Goal: Use online tool/utility: Utilize a website feature to perform a specific function

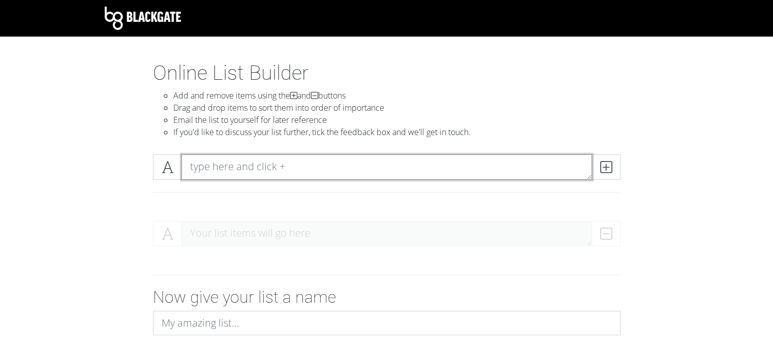
click at [260, 164] on textarea at bounding box center [387, 167] width 411 height 25
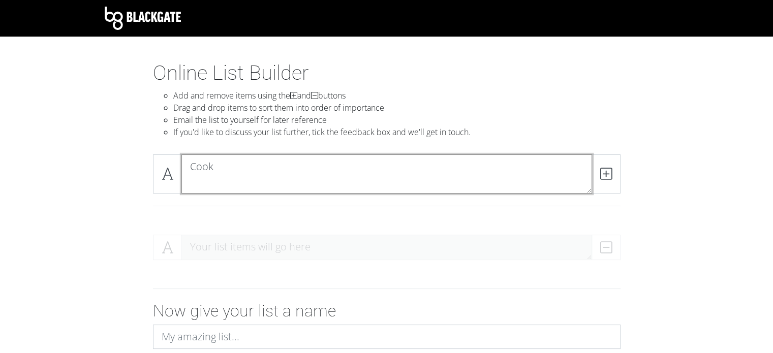
type textarea "Cook"
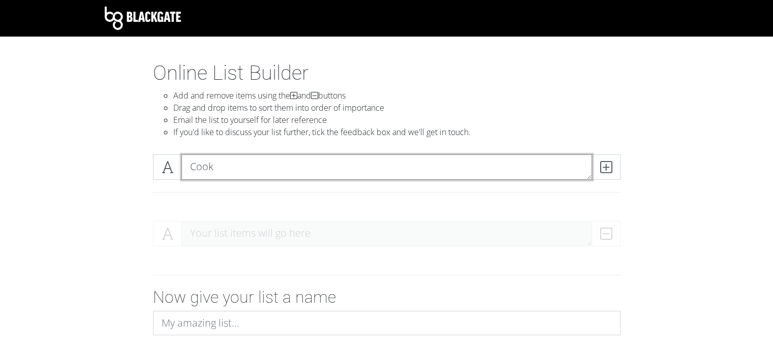
drag, startPoint x: 259, startPoint y: 164, endPoint x: 151, endPoint y: 138, distance: 112.0
click at [153, 139] on section "Online List Builder Add and remove items using the and buttons Drag and drop it…" at bounding box center [386, 258] width 773 height 395
click at [297, 174] on textarea at bounding box center [387, 167] width 411 height 25
click at [298, 166] on textarea at bounding box center [387, 167] width 411 height 25
type textarea "[PERSON_NAME]"
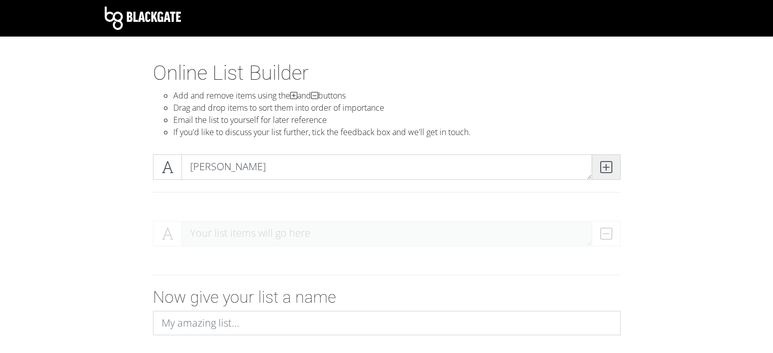
click at [601, 166] on icon at bounding box center [607, 167] width 12 height 10
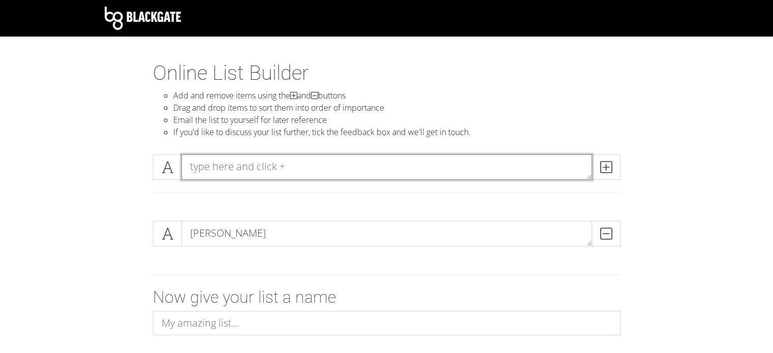
click at [366, 162] on textarea at bounding box center [387, 167] width 411 height 25
type textarea "[PERSON_NAME]"
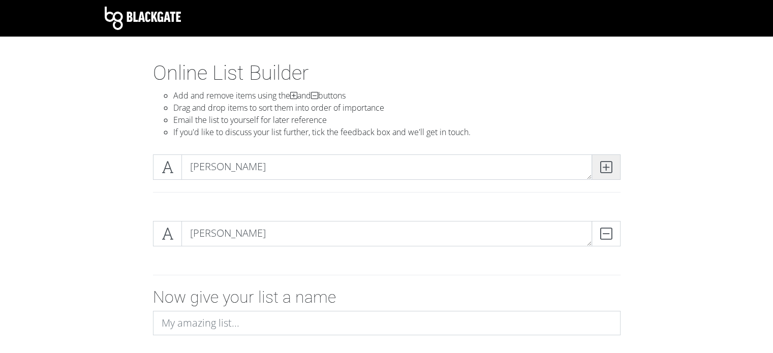
click at [606, 169] on icon at bounding box center [607, 167] width 12 height 10
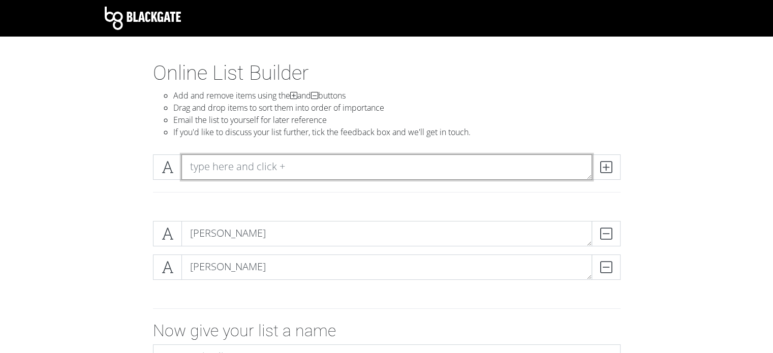
click at [368, 162] on textarea at bounding box center [387, 167] width 411 height 25
type textarea "[PERSON_NAME]"
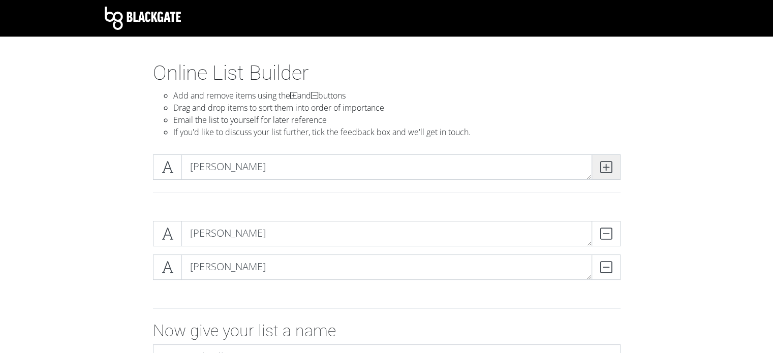
click at [610, 164] on icon at bounding box center [607, 167] width 12 height 10
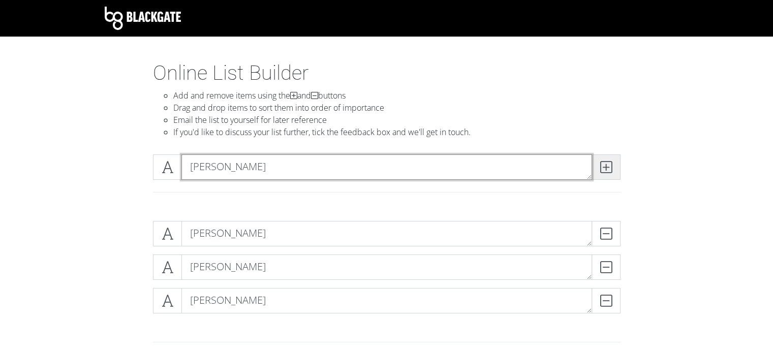
type textarea "[PERSON_NAME]"
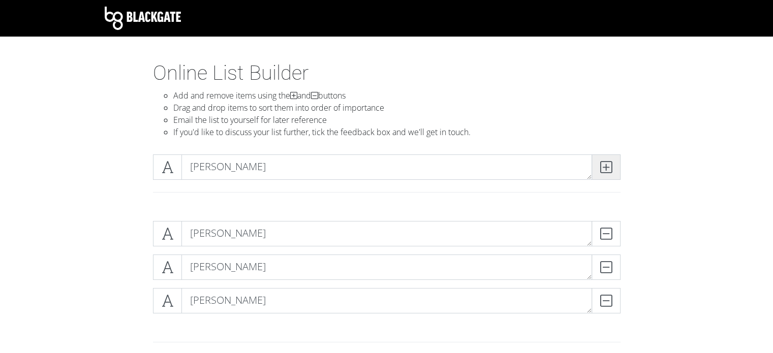
click at [610, 164] on icon at bounding box center [607, 167] width 12 height 10
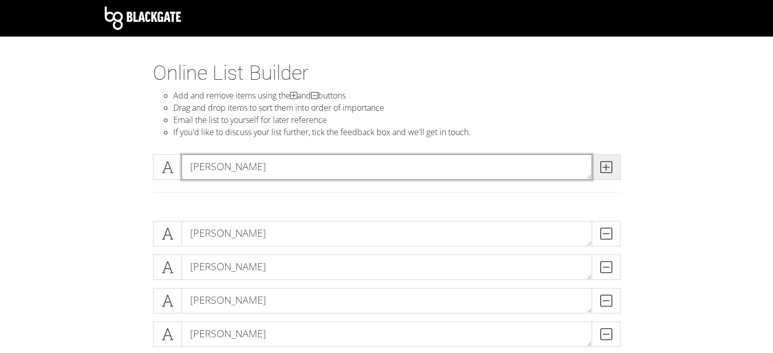
type textarea "[PERSON_NAME]"
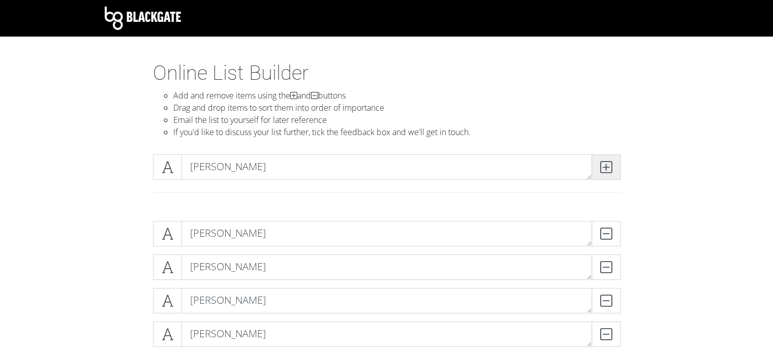
click at [609, 165] on icon at bounding box center [607, 167] width 12 height 10
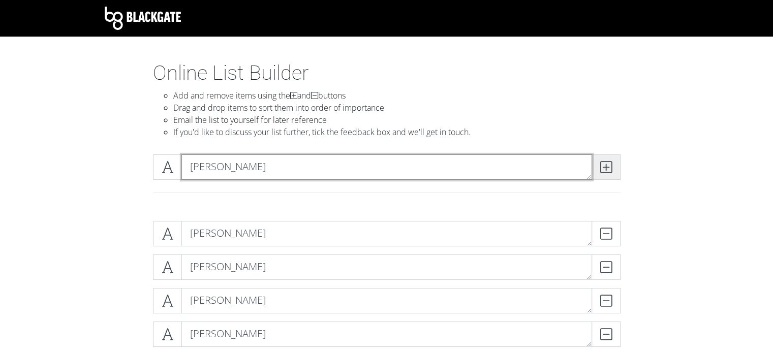
type textarea "[PERSON_NAME]"
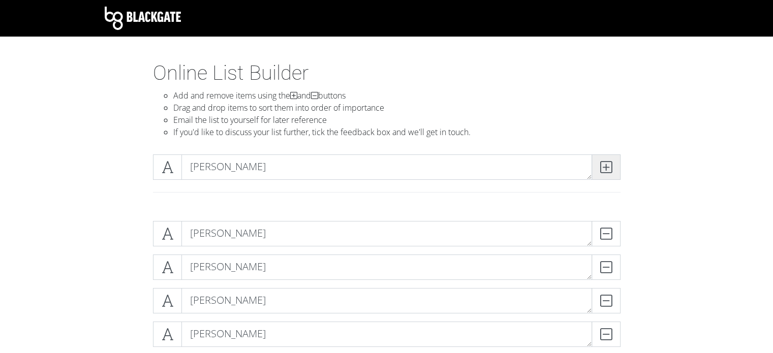
click at [609, 165] on icon at bounding box center [607, 167] width 12 height 10
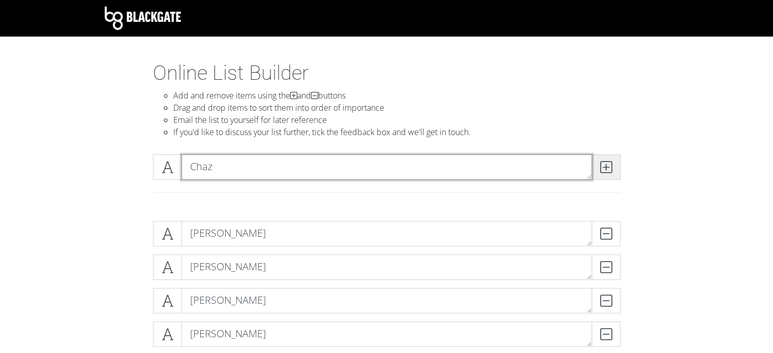
type textarea "Chaz"
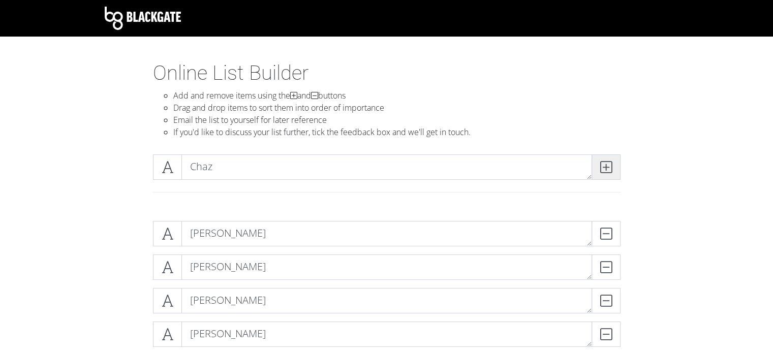
click at [609, 165] on icon at bounding box center [607, 167] width 12 height 10
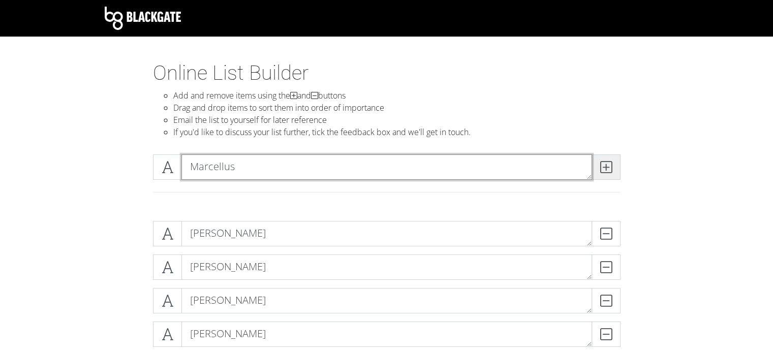
type textarea "Marcellus"
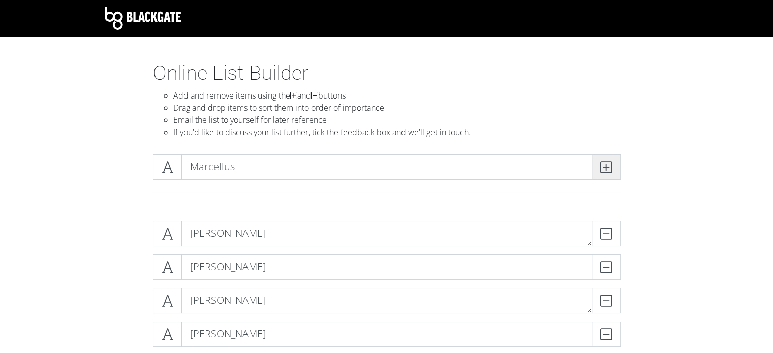
click at [608, 165] on icon at bounding box center [607, 167] width 12 height 10
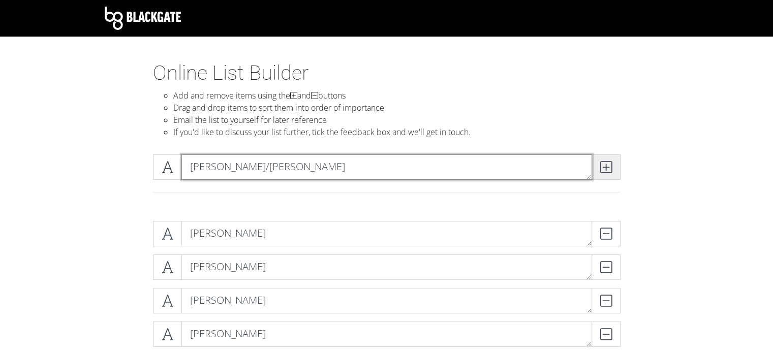
type textarea "[PERSON_NAME]/[PERSON_NAME]"
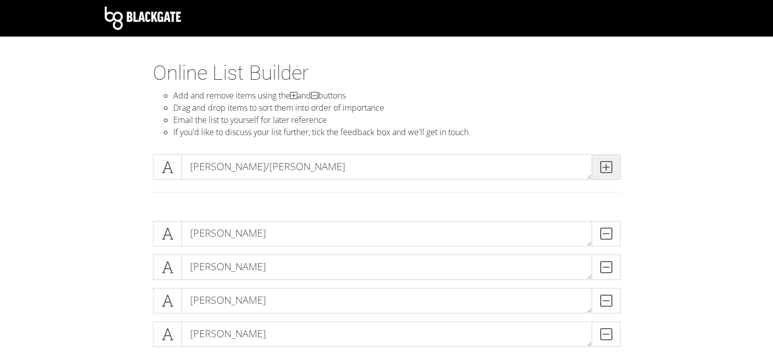
click at [608, 166] on icon at bounding box center [607, 167] width 12 height 10
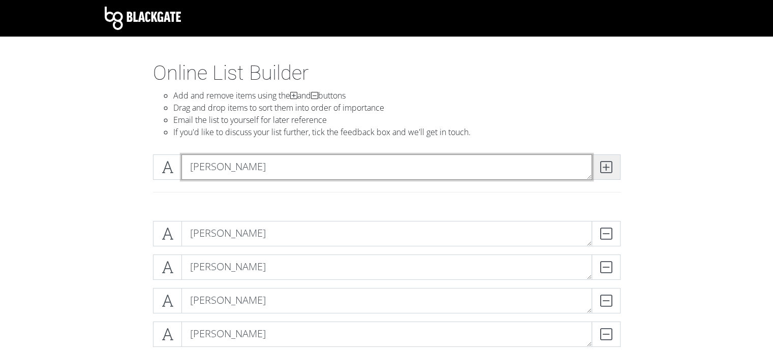
type textarea "[PERSON_NAME]"
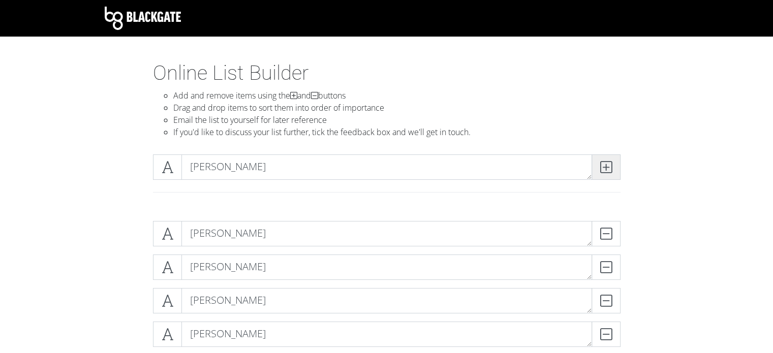
click at [606, 166] on icon at bounding box center [607, 167] width 12 height 10
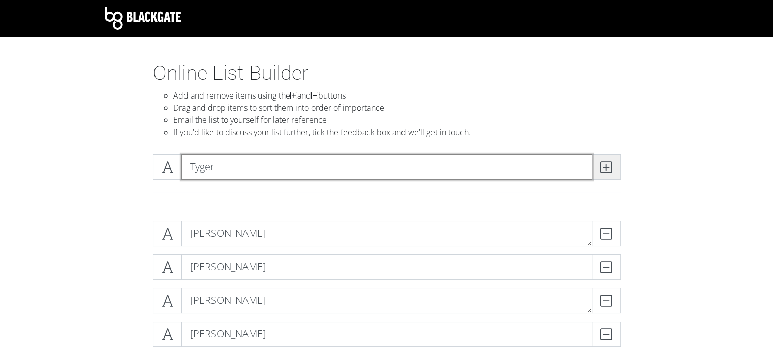
type textarea "Tyger"
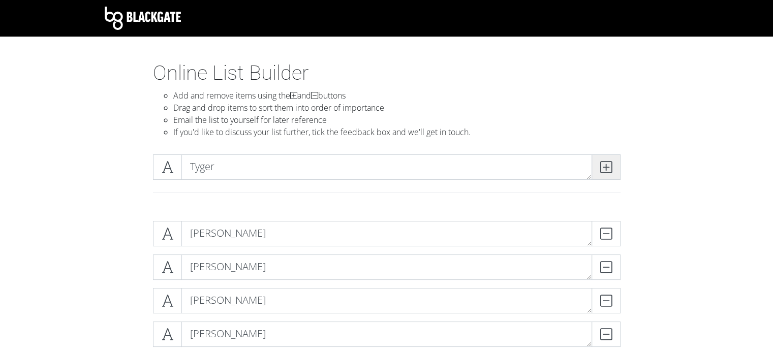
click at [606, 166] on icon at bounding box center [607, 167] width 12 height 10
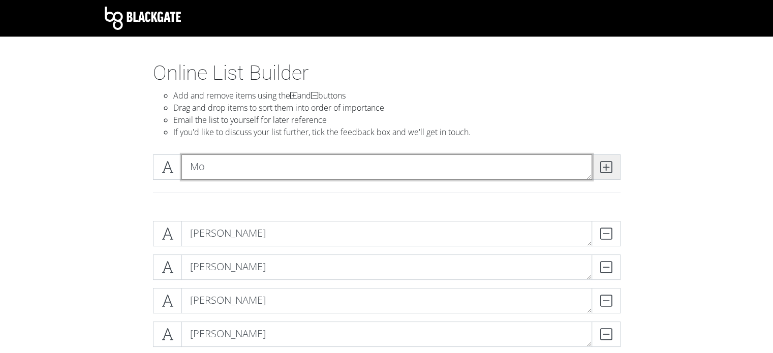
type textarea "Mo"
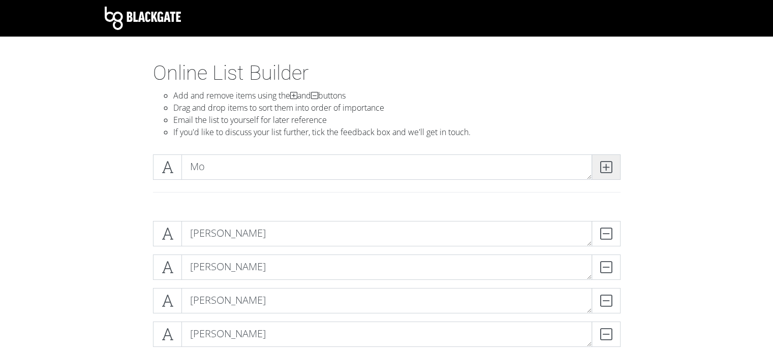
click at [606, 166] on icon at bounding box center [607, 167] width 12 height 10
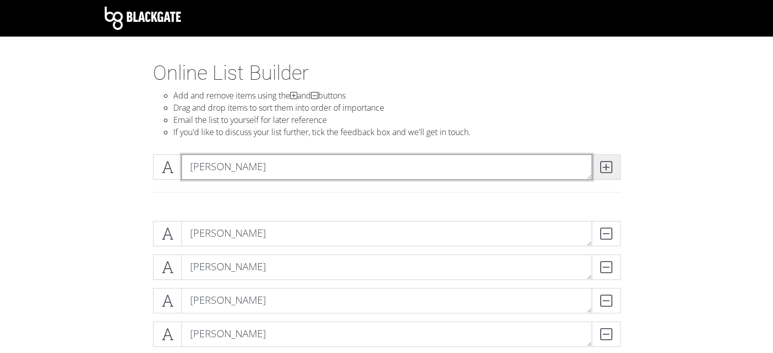
type textarea "[PERSON_NAME]"
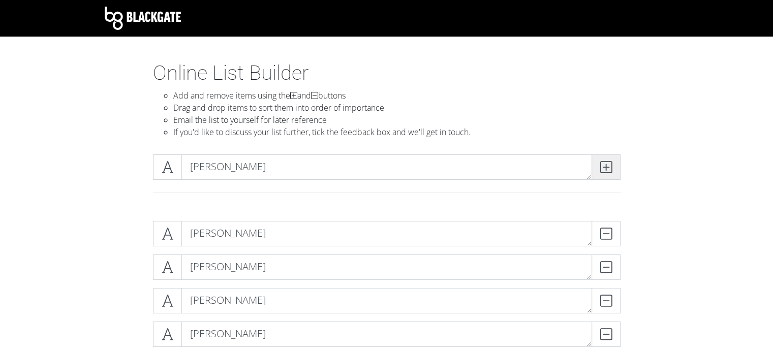
click at [606, 166] on icon at bounding box center [607, 167] width 12 height 10
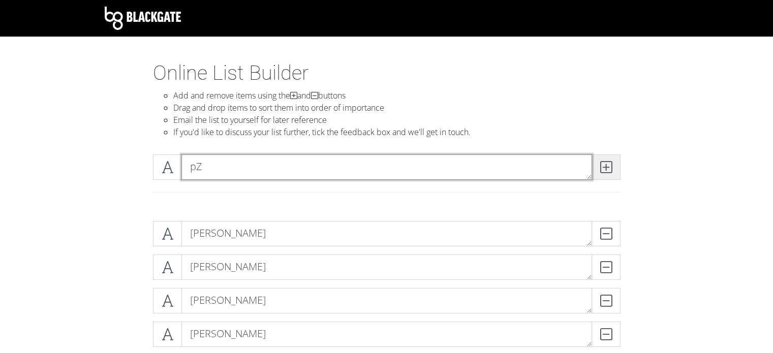
type textarea "p"
type textarea "[PERSON_NAME]"
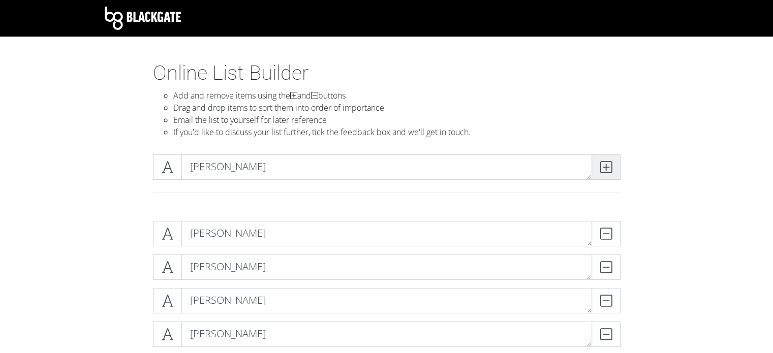
click at [606, 166] on icon at bounding box center [607, 167] width 12 height 10
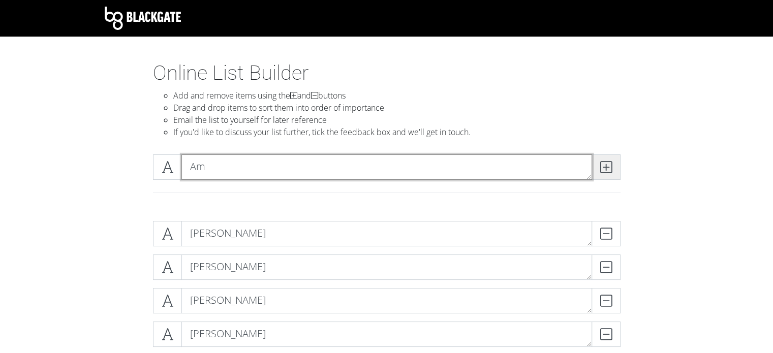
type textarea "A"
type textarea "[PERSON_NAME]"
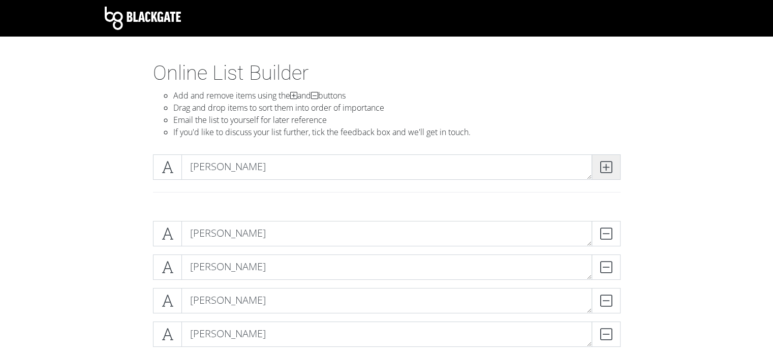
click at [605, 167] on icon at bounding box center [607, 167] width 12 height 10
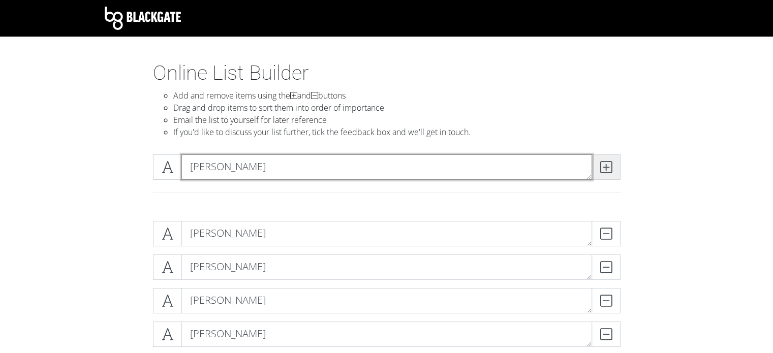
type textarea "[PERSON_NAME]"
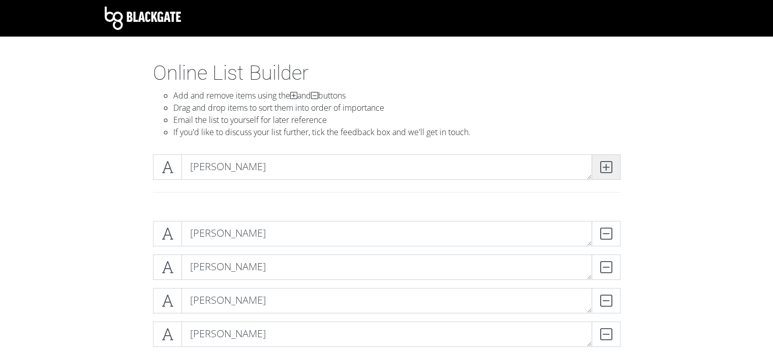
click at [605, 167] on icon at bounding box center [607, 167] width 12 height 10
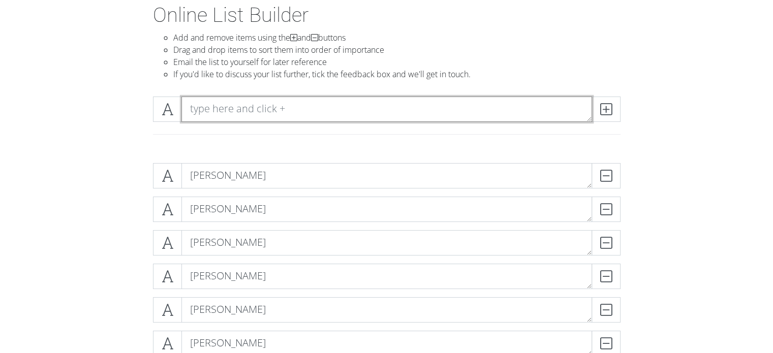
scroll to position [51, 0]
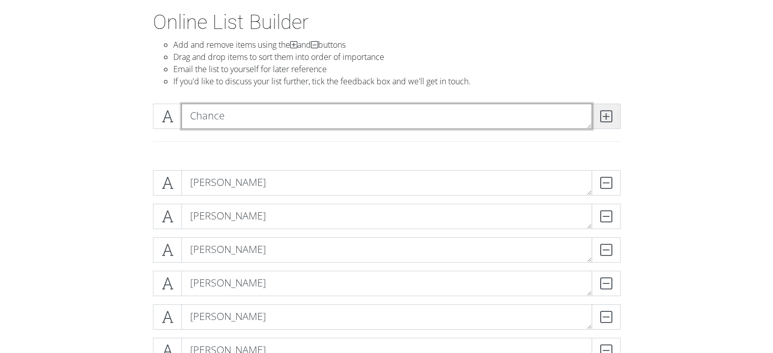
type textarea "Chance"
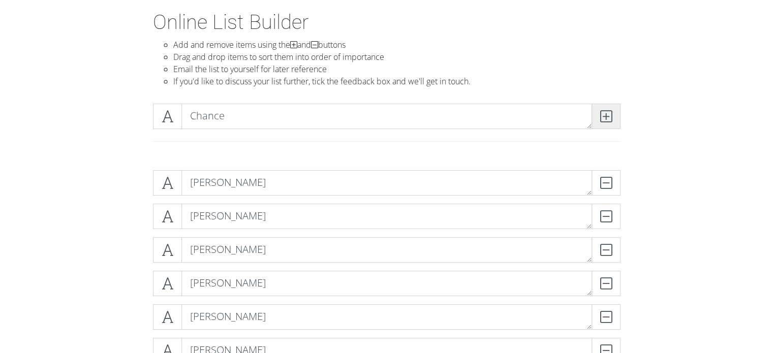
click at [608, 112] on icon at bounding box center [607, 116] width 12 height 10
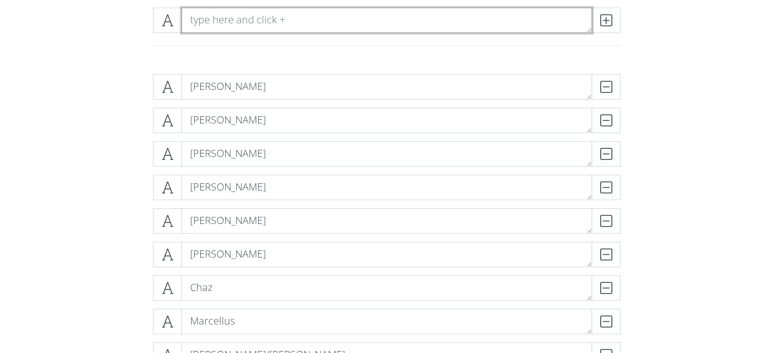
scroll to position [0, 0]
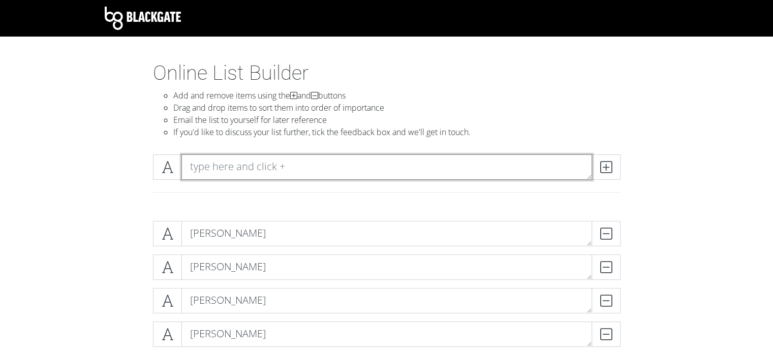
click at [520, 160] on textarea at bounding box center [387, 167] width 411 height 25
type textarea "Cook"
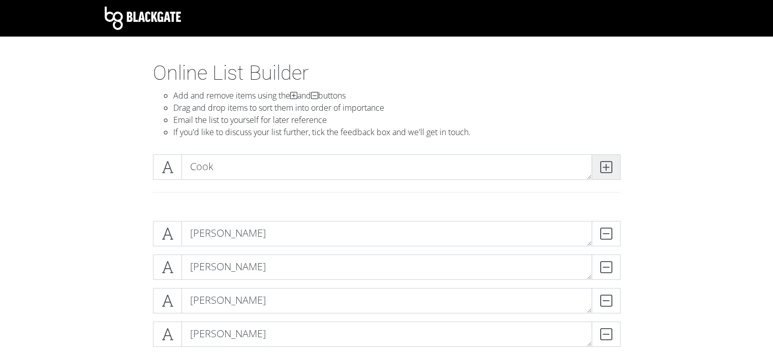
click at [609, 170] on icon at bounding box center [607, 167] width 12 height 10
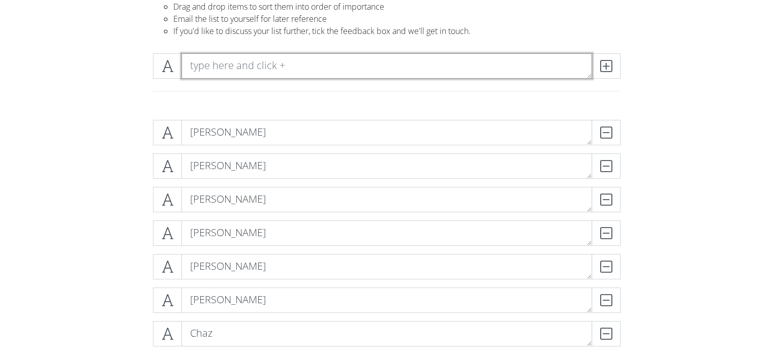
scroll to position [102, 0]
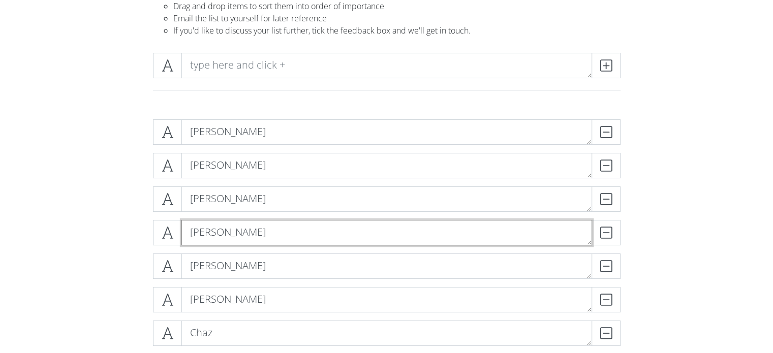
drag, startPoint x: 235, startPoint y: 232, endPoint x: 233, endPoint y: 184, distance: 48.4
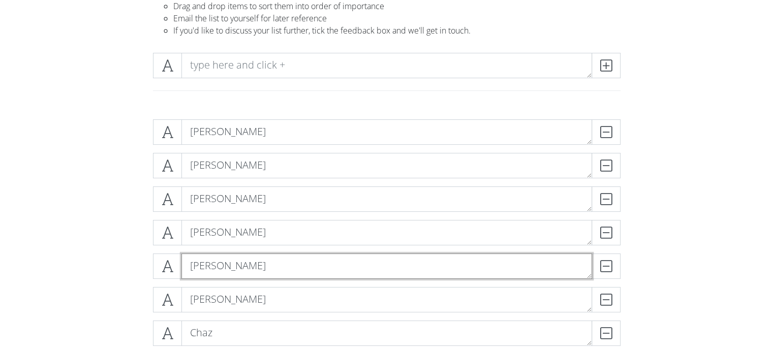
drag, startPoint x: 244, startPoint y: 266, endPoint x: 245, endPoint y: 134, distance: 132.7
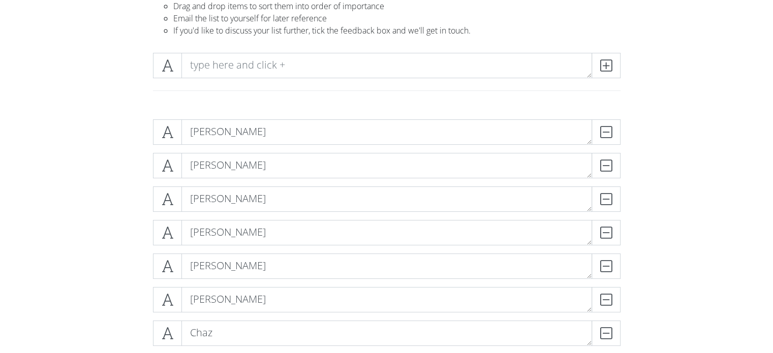
drag, startPoint x: 633, startPoint y: 248, endPoint x: 595, endPoint y: 246, distance: 37.2
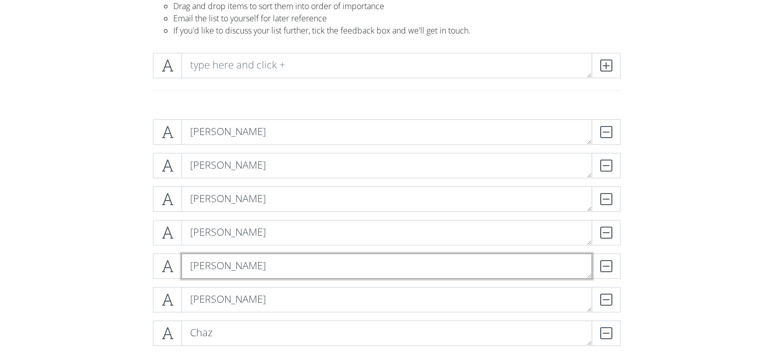
drag, startPoint x: 201, startPoint y: 266, endPoint x: 193, endPoint y: 143, distance: 123.3
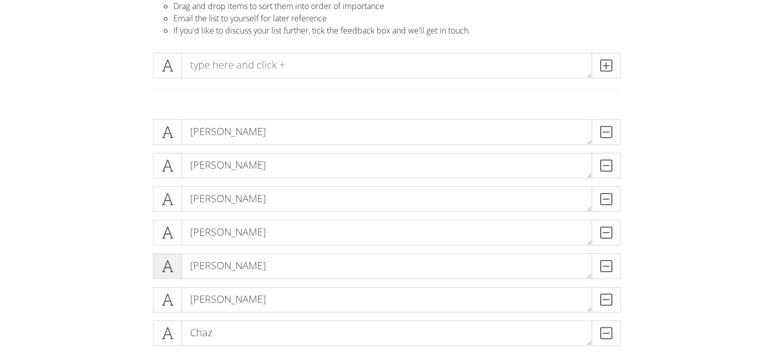
click at [173, 266] on span at bounding box center [167, 266] width 29 height 25
click at [160, 232] on span at bounding box center [167, 232] width 29 height 25
click at [165, 233] on icon at bounding box center [168, 233] width 12 height 10
click at [165, 236] on icon at bounding box center [168, 233] width 12 height 10
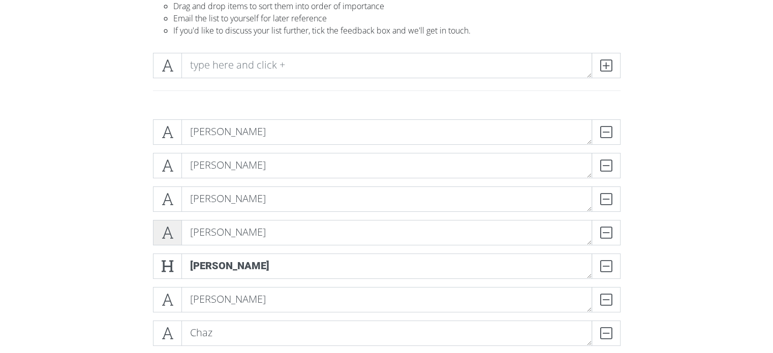
click at [165, 236] on icon at bounding box center [168, 233] width 12 height 10
click at [172, 269] on icon at bounding box center [168, 266] width 12 height 10
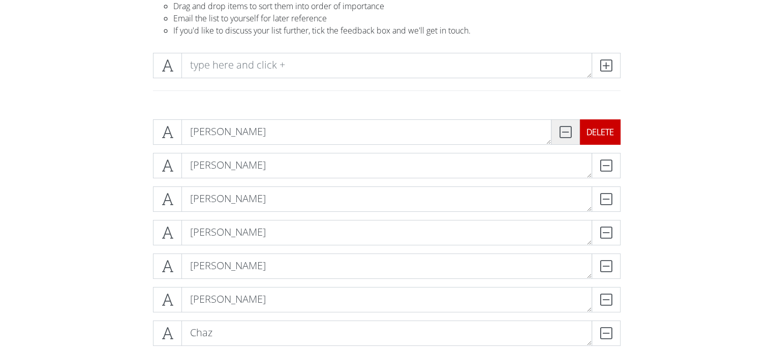
click at [569, 132] on icon at bounding box center [566, 132] width 12 height 10
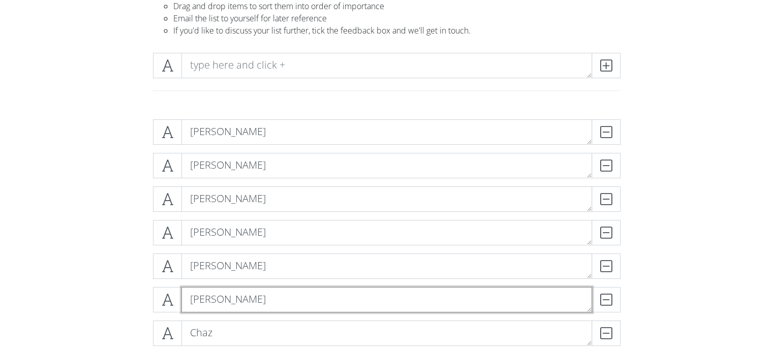
drag, startPoint x: 232, startPoint y: 303, endPoint x: 230, endPoint y: 279, distance: 23.5
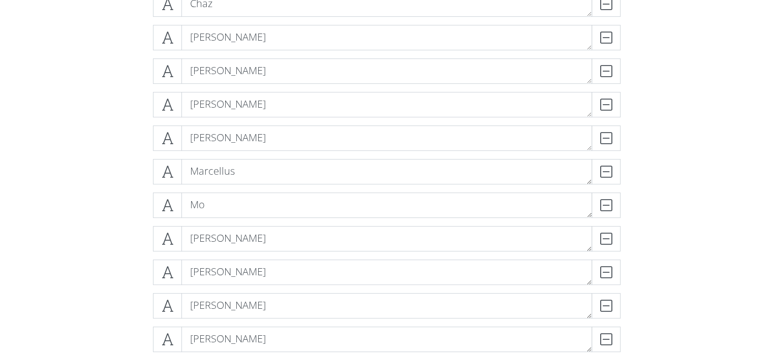
scroll to position [407, 0]
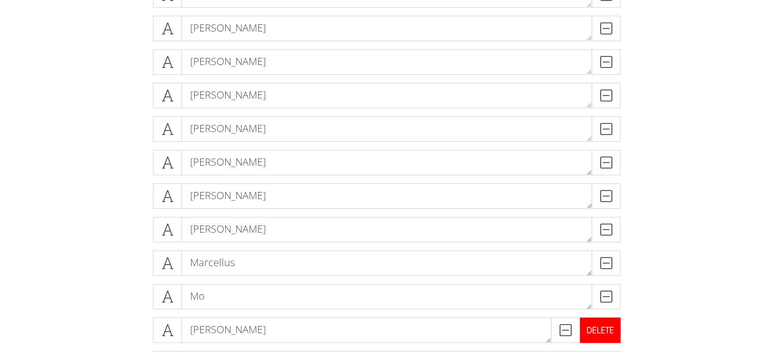
click at [610, 330] on div "DELETE" at bounding box center [600, 330] width 41 height 25
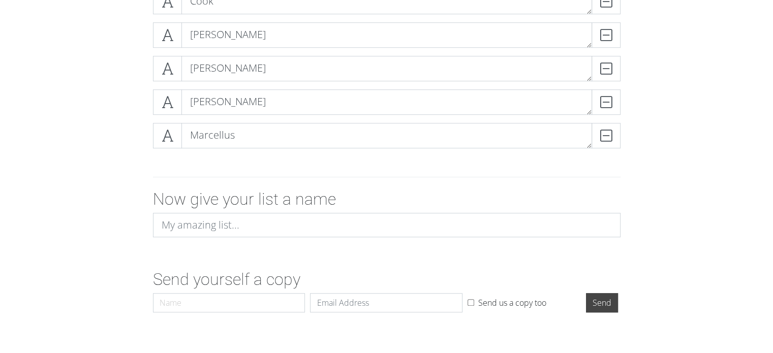
scroll to position [651, 0]
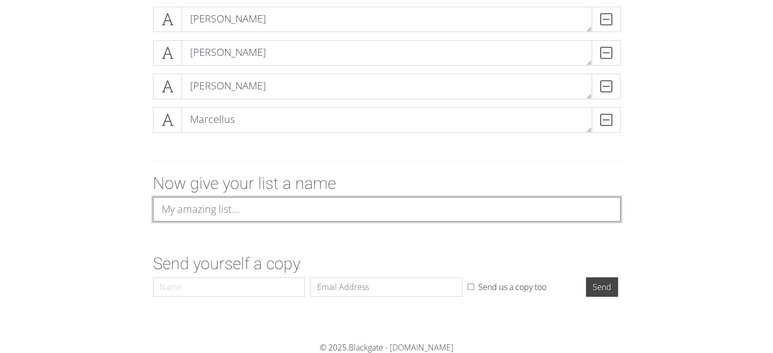
click at [245, 202] on input at bounding box center [387, 209] width 468 height 24
type input "Coaches on the List"
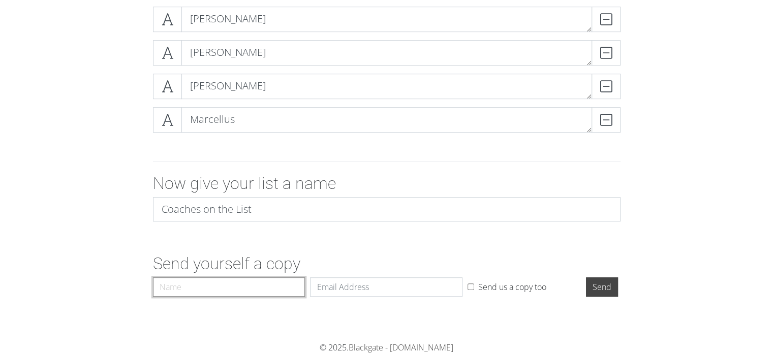
click at [248, 280] on input "Name" at bounding box center [229, 287] width 153 height 19
type input "[PERSON_NAME]"
type input "L"
type input "[EMAIL_ADDRESS][DOMAIN_NAME]"
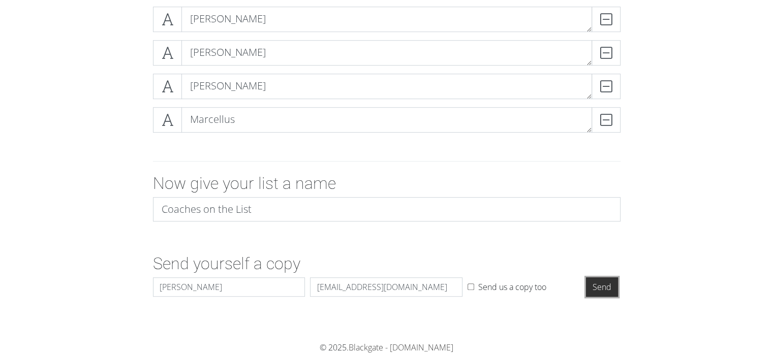
click at [604, 287] on input "Send" at bounding box center [602, 287] width 32 height 19
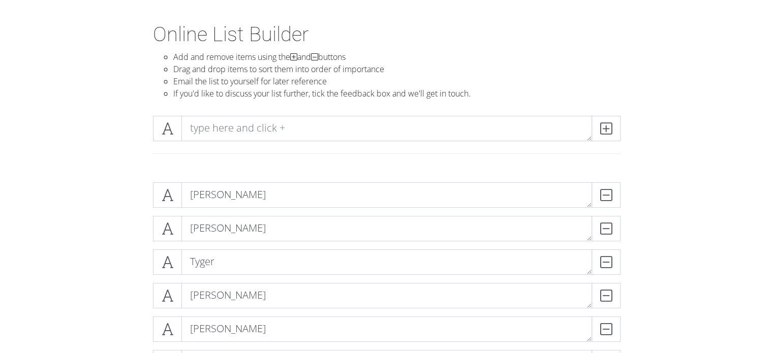
scroll to position [0, 0]
